Goal: Task Accomplishment & Management: Use online tool/utility

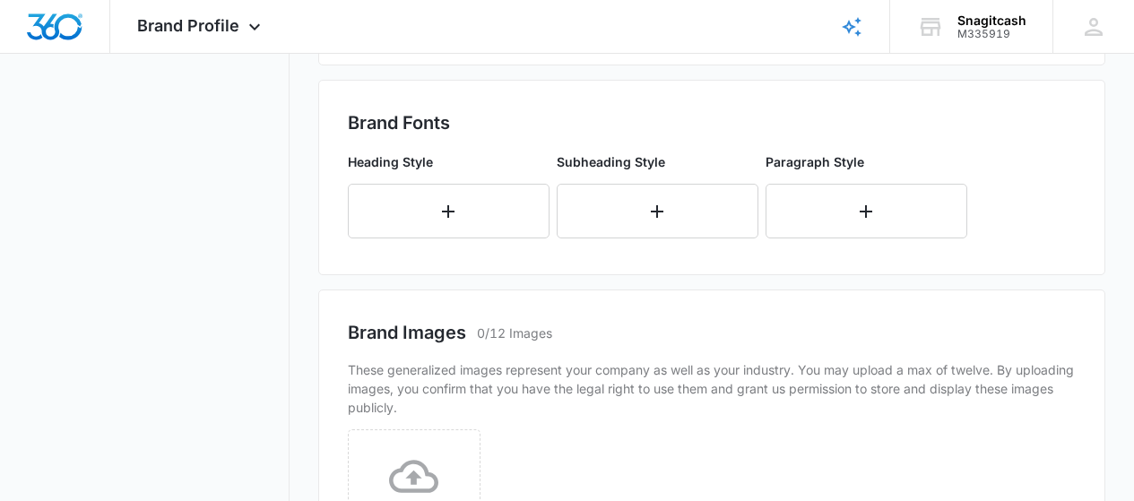
scroll to position [687, 0]
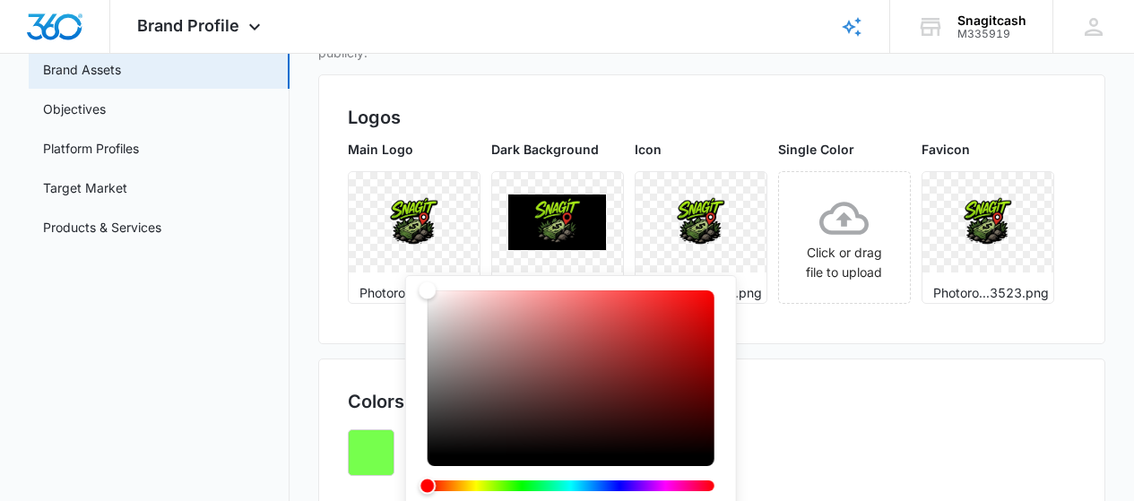
scroll to position [269, 0]
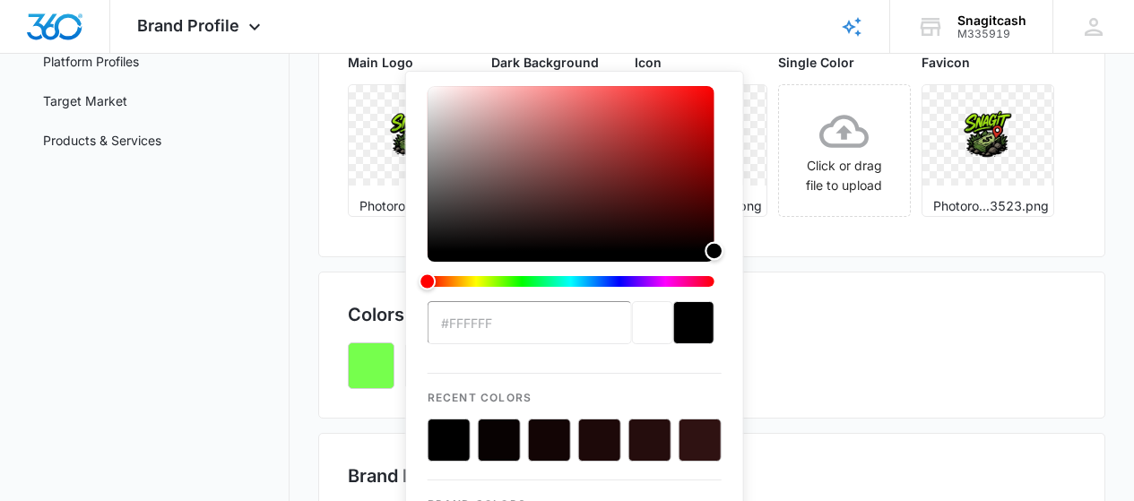
drag, startPoint x: 429, startPoint y: 206, endPoint x: 807, endPoint y: 388, distance: 419.0
click at [807, 388] on div "By uploading images, you confirm that you have the legal right to use them and …" at bounding box center [712, 462] width 788 height 1051
click at [688, 326] on div "current color selection" at bounding box center [693, 322] width 41 height 43
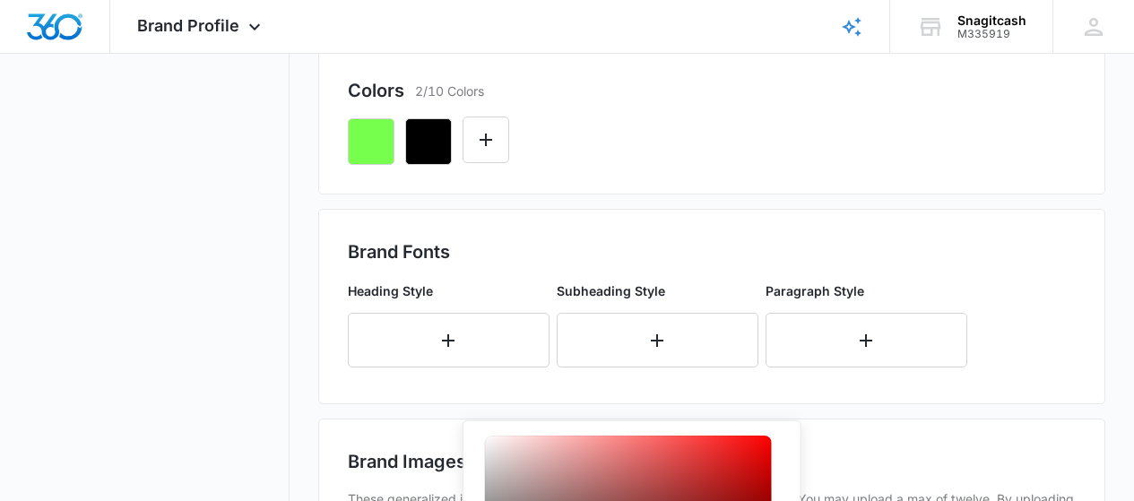
scroll to position [538, 0]
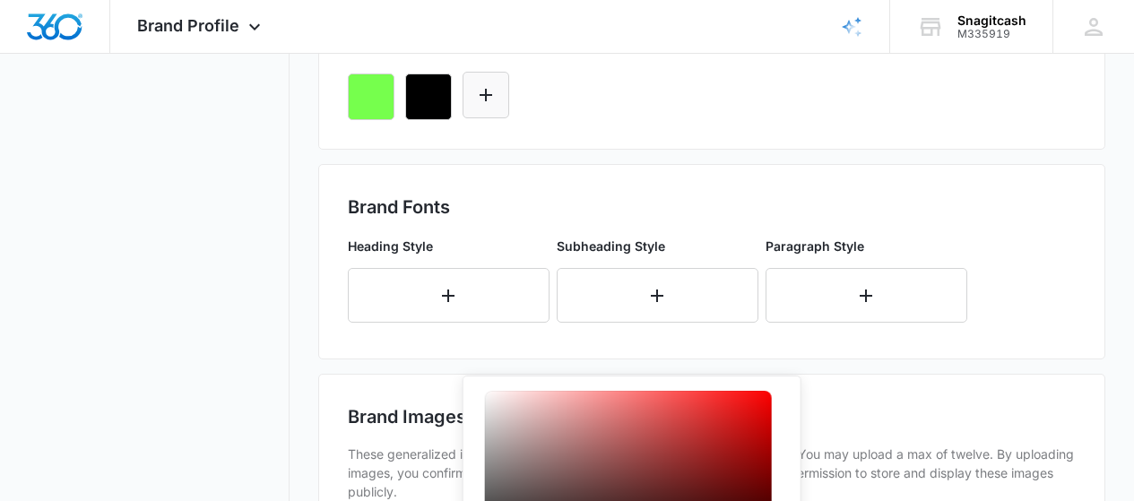
click at [489, 106] on icon "Edit Color" at bounding box center [486, 95] width 22 height 22
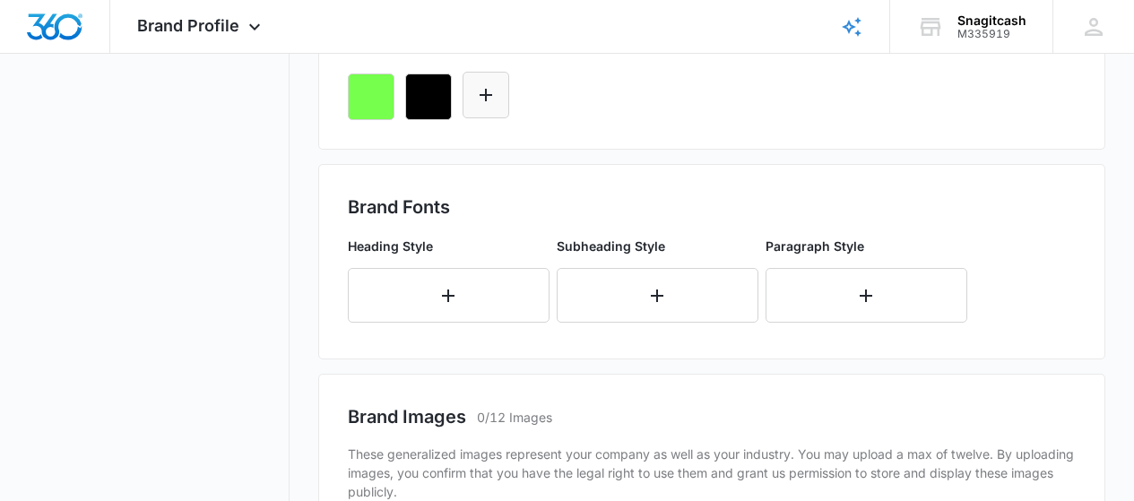
click at [493, 106] on icon "Edit Color" at bounding box center [486, 95] width 22 height 22
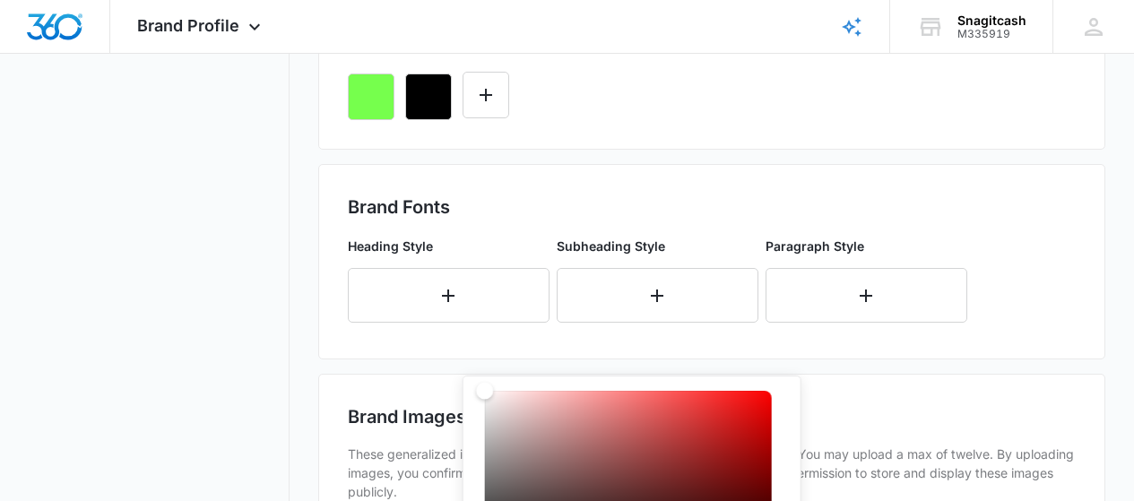
scroll to position [864, 0]
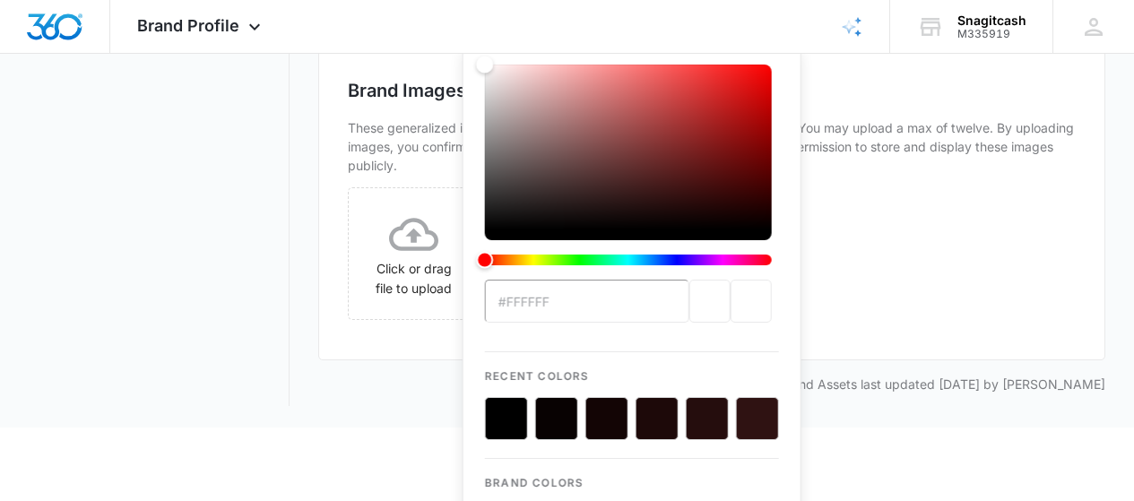
click at [694, 305] on div "previous color" at bounding box center [709, 301] width 41 height 43
click at [693, 305] on div "previous color" at bounding box center [709, 301] width 41 height 43
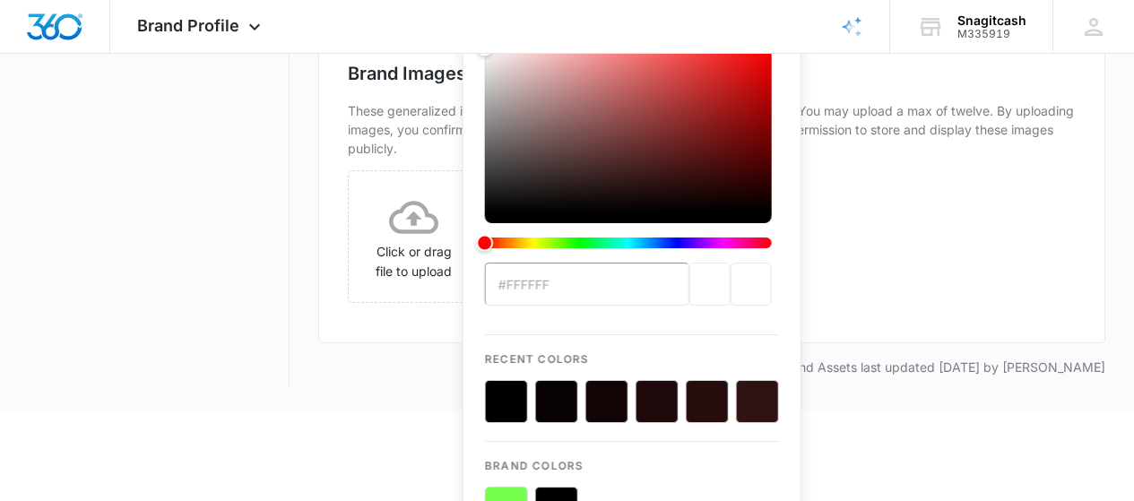
scroll to position [1014, 0]
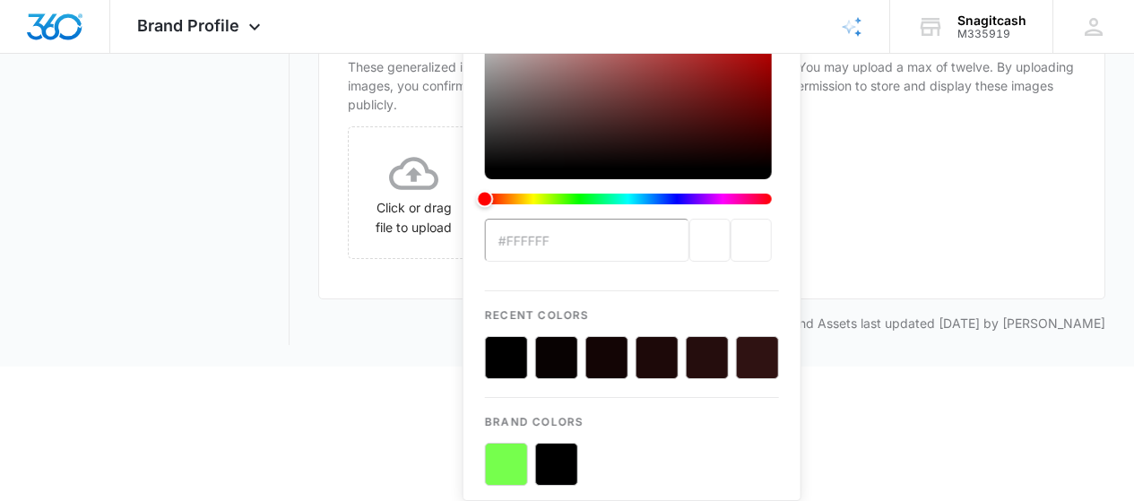
click at [711, 219] on div "previous color" at bounding box center [709, 240] width 41 height 43
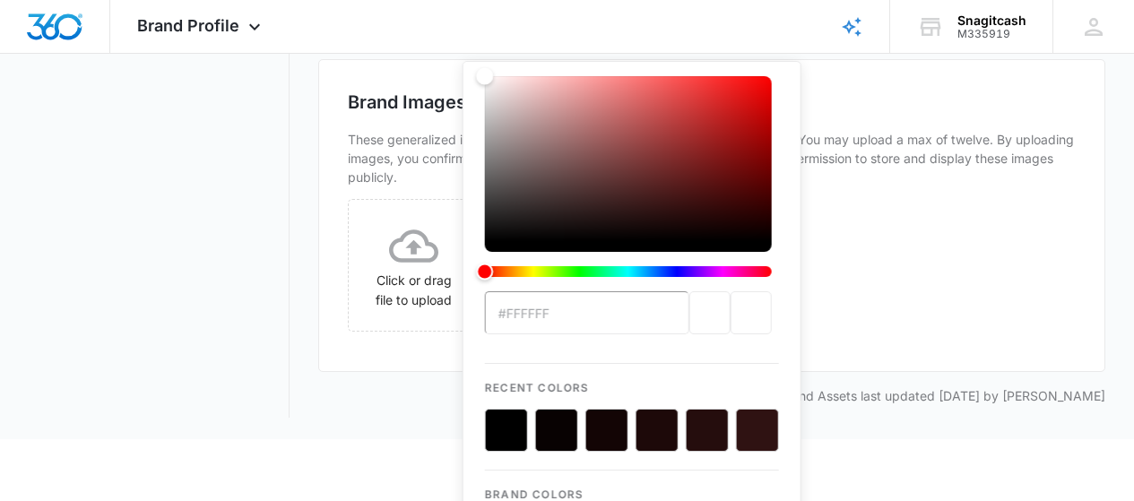
scroll to position [894, 0]
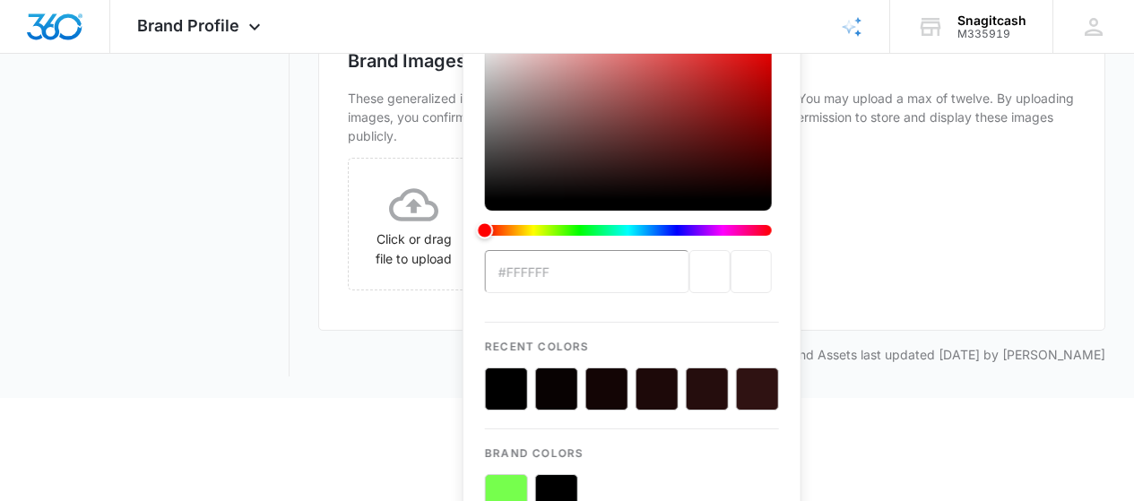
click at [695, 267] on div "previous color" at bounding box center [709, 271] width 41 height 43
click at [743, 271] on div "current color selection" at bounding box center [751, 271] width 41 height 43
click at [645, 275] on input "#FFFFFF" at bounding box center [587, 271] width 204 height 43
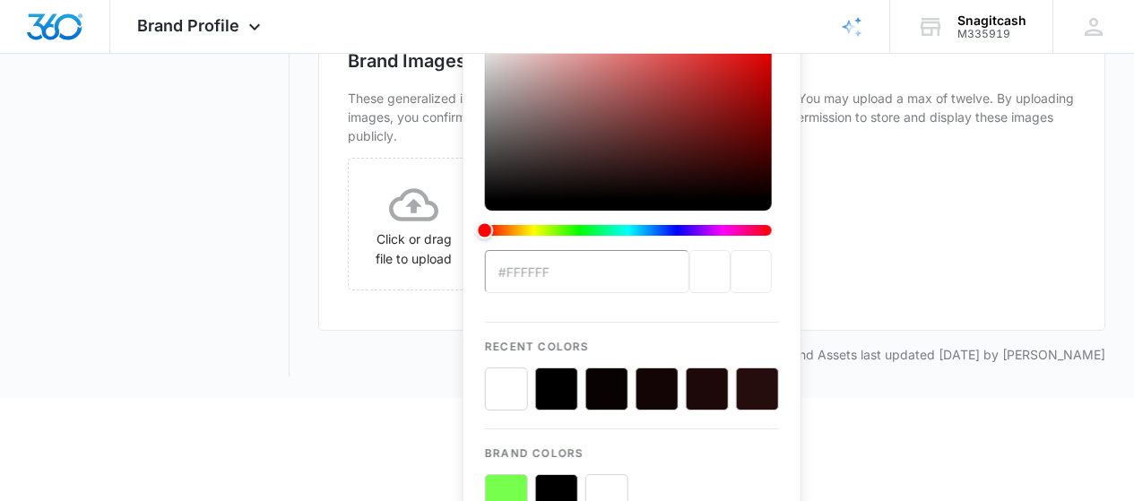
click at [507, 376] on button "color-picker-container" at bounding box center [506, 389] width 43 height 43
type input "#fff"
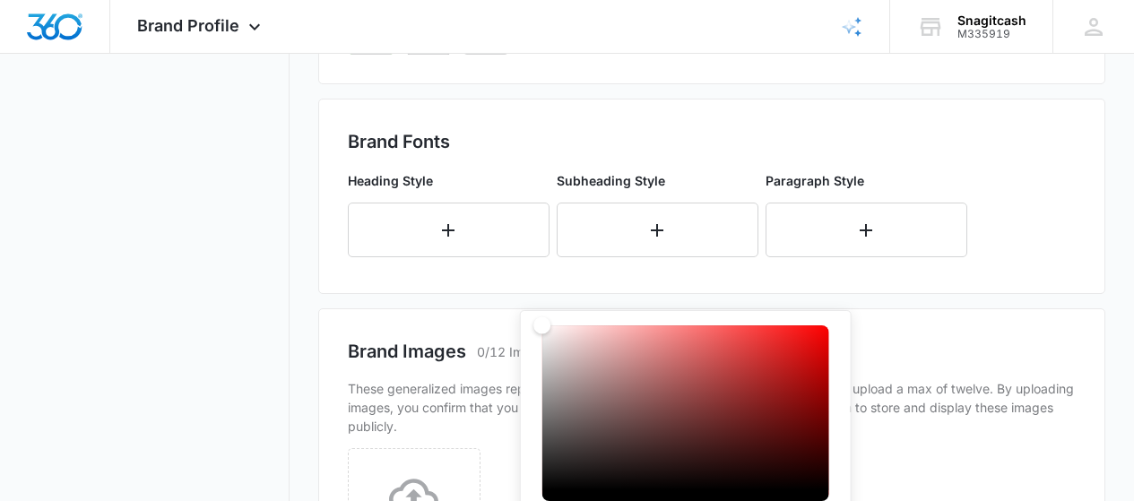
scroll to position [594, 0]
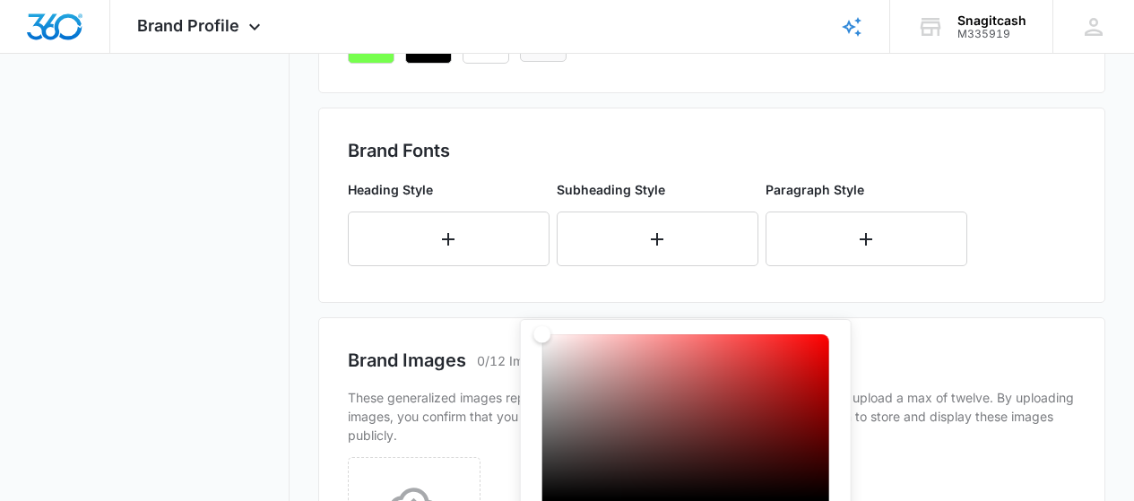
click at [536, 49] on icon "Edit Color" at bounding box center [543, 39] width 22 height 22
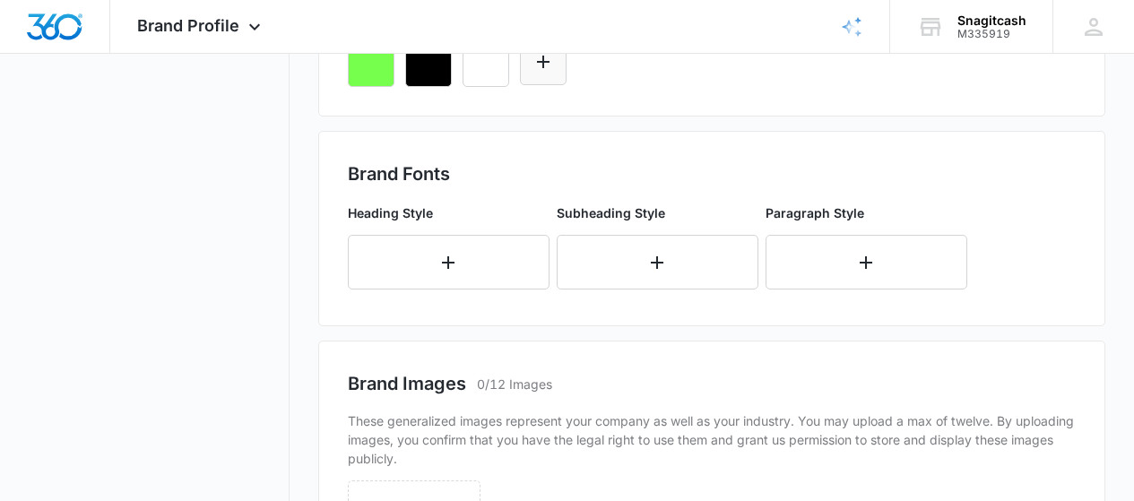
scroll to position [564, 0]
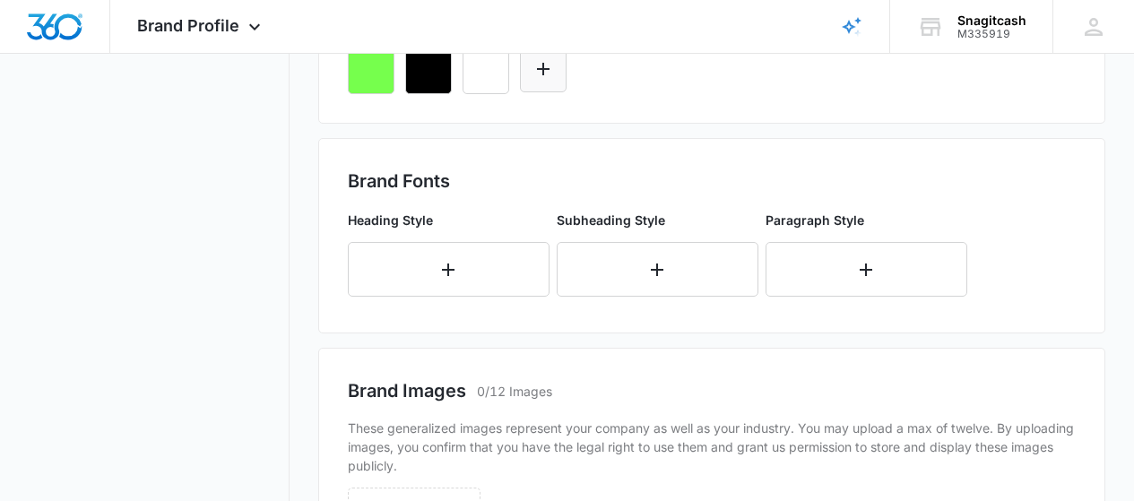
click at [547, 92] on button "Edit Color" at bounding box center [543, 69] width 47 height 47
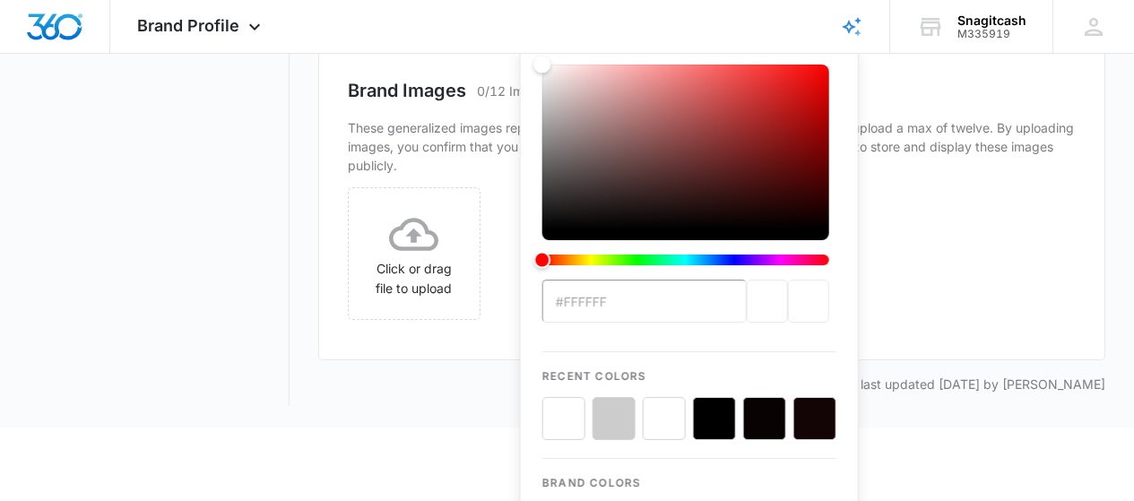
click at [603, 410] on button "color-picker-container" at bounding box center [614, 418] width 43 height 43
type input "#ccc"
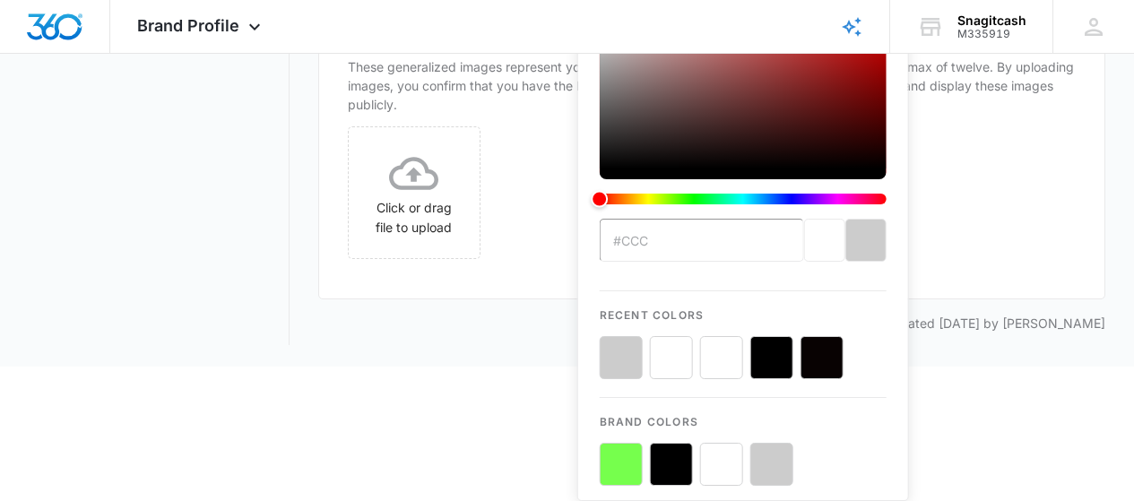
scroll to position [1042, 0]
click at [498, 270] on div "Click or drag file to upload" at bounding box center [712, 197] width 729 height 143
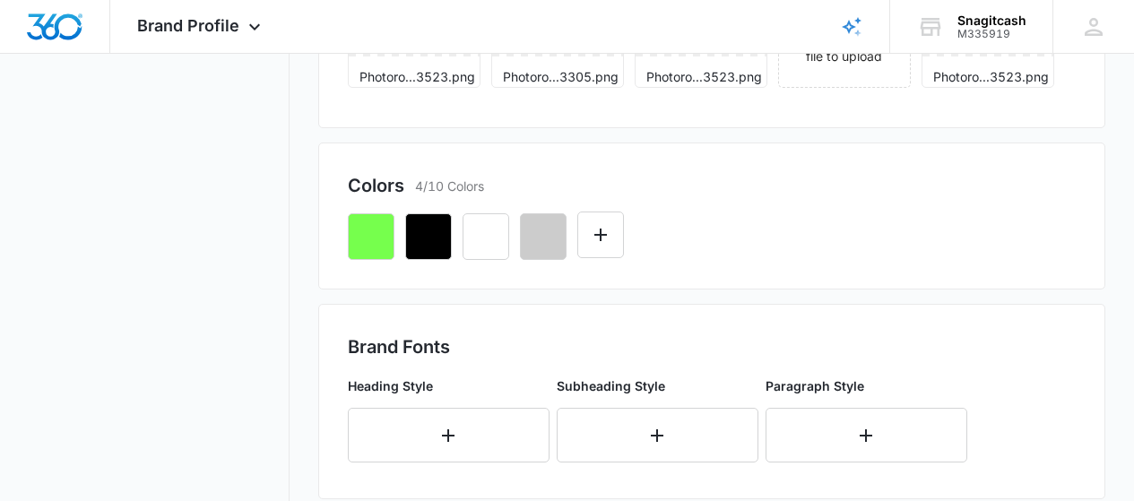
scroll to position [415, 0]
